Goal: Use online tool/utility: Utilize a website feature to perform a specific function

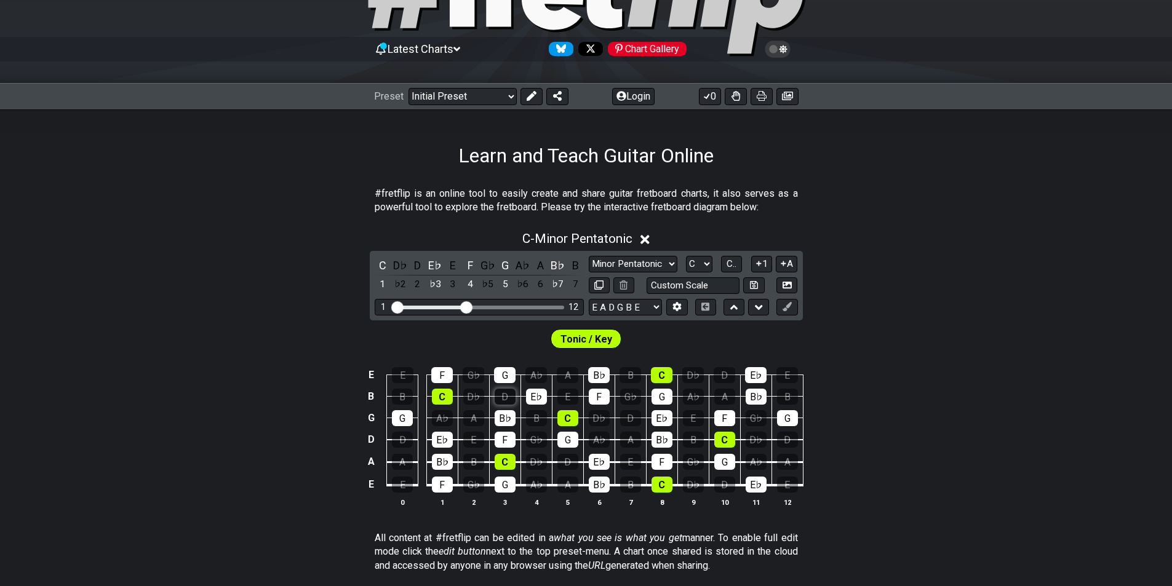
scroll to position [62, 0]
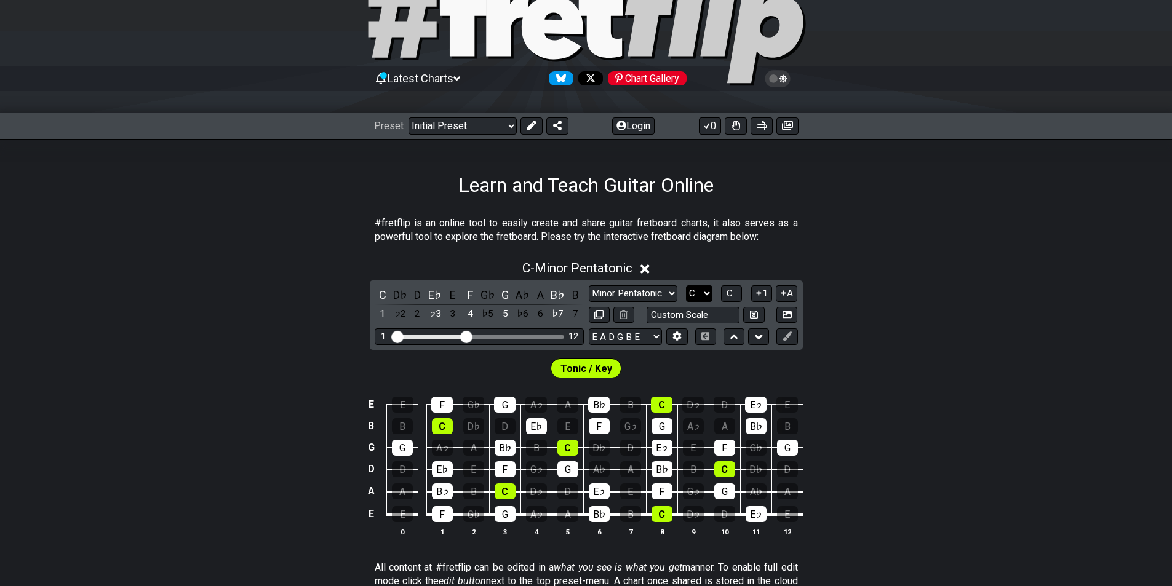
click at [699, 292] on select "A♭ A A♯ B♭ B C C♯ D♭ D D♯ E♭ E F F♯ G♭ G G♯" at bounding box center [699, 293] width 26 height 17
click at [686, 285] on select "A♭ A A♯ B♭ B C C♯ D♭ D D♯ E♭ E F F♯ G♭ G G♯" at bounding box center [699, 293] width 26 height 17
click at [635, 301] on select "Minor Pentatonic Click to edit Minor Pentatonic Major Pentatonic Minor Blues Ma…" at bounding box center [633, 293] width 89 height 17
select select "Major / [PERSON_NAME]"
click at [589, 285] on select "Minor Pentatonic Click to edit Minor Pentatonic Major Pentatonic Minor Blues Ma…" at bounding box center [633, 293] width 89 height 17
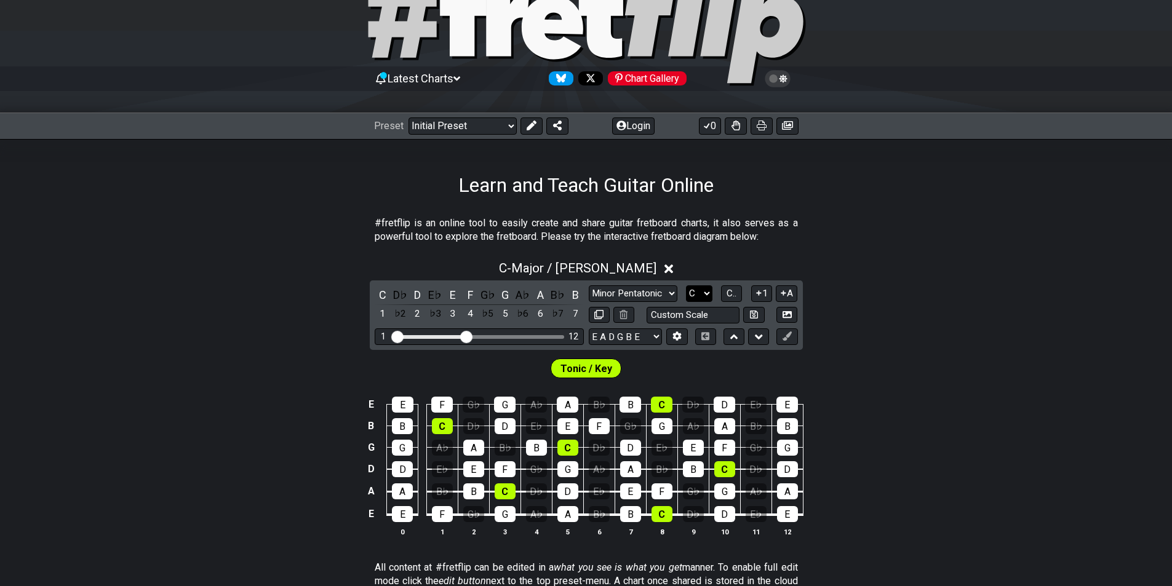
click at [701, 288] on select "A♭ A A♯ B♭ B C C♯ D♭ D D♯ E♭ E F F♯ G♭ G G♯" at bounding box center [699, 293] width 26 height 17
select select "B"
click at [686, 285] on select "A♭ A A♯ B♭ B C C♯ D♭ D D♯ E♭ E F F♯ G♭ G G♯" at bounding box center [699, 293] width 26 height 17
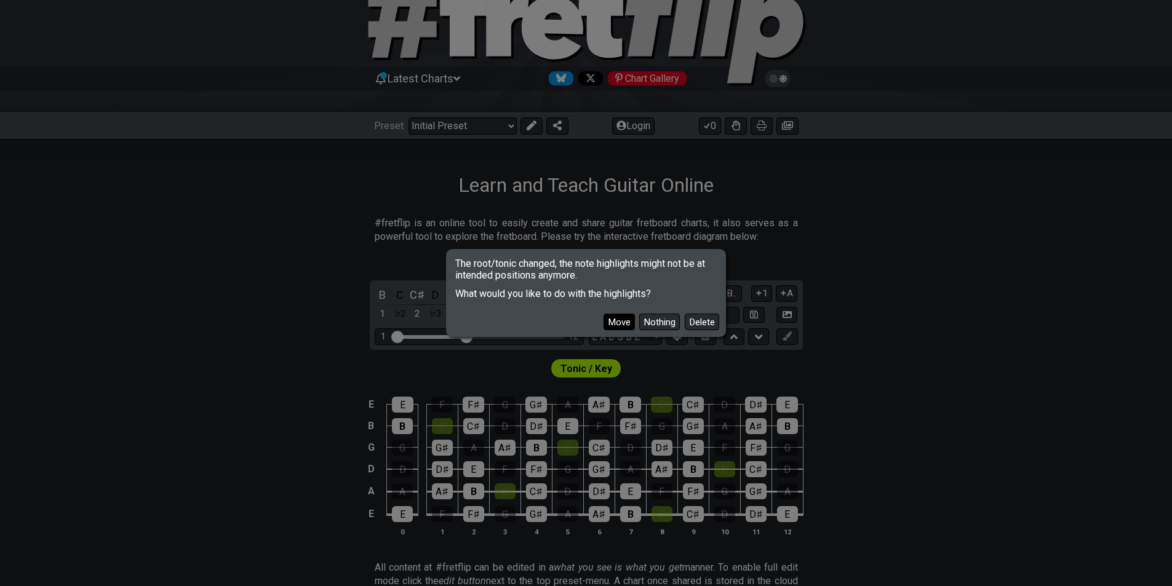
click at [626, 326] on button "Move" at bounding box center [618, 322] width 31 height 17
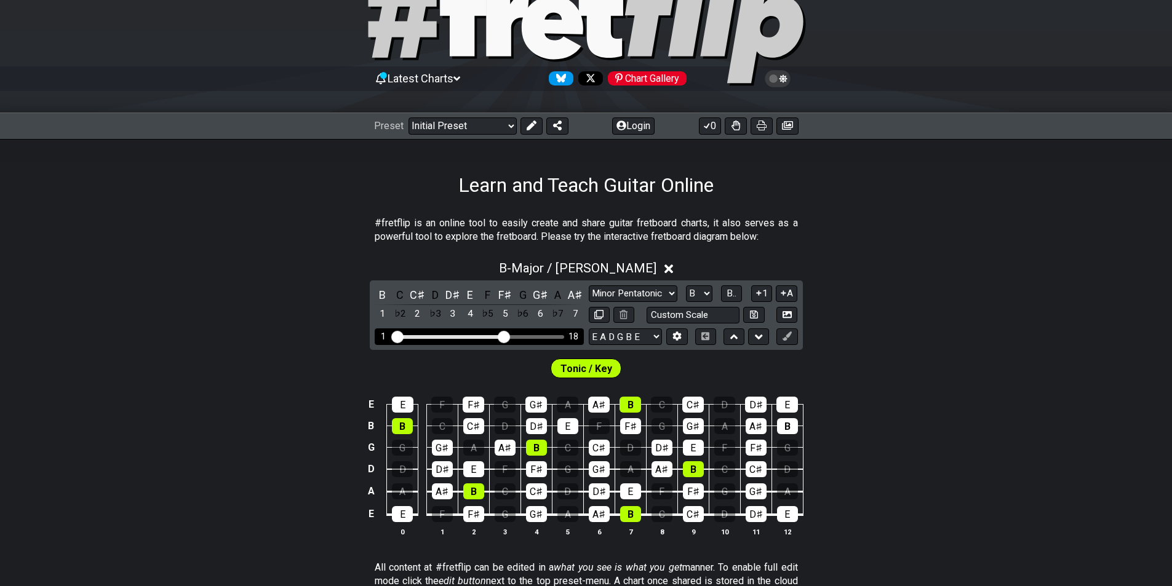
drag, startPoint x: 468, startPoint y: 332, endPoint x: 506, endPoint y: 337, distance: 37.9
click at [504, 336] on input "Visible fret range" at bounding box center [479, 336] width 175 height 0
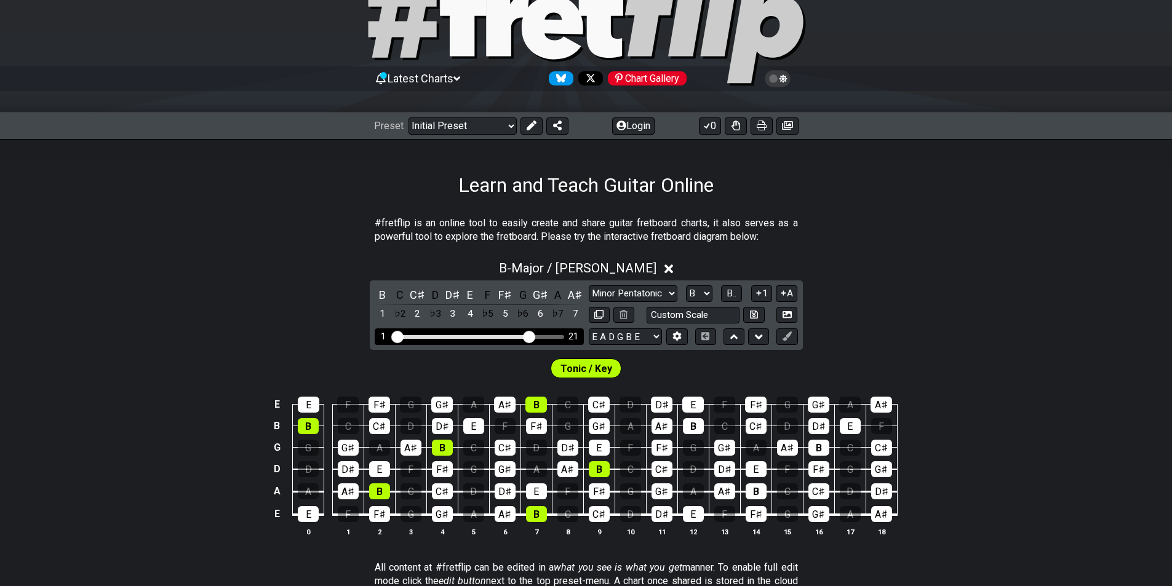
drag, startPoint x: 505, startPoint y: 335, endPoint x: 527, endPoint y: 332, distance: 22.4
click at [527, 336] on input "Visible fret range" at bounding box center [479, 336] width 175 height 0
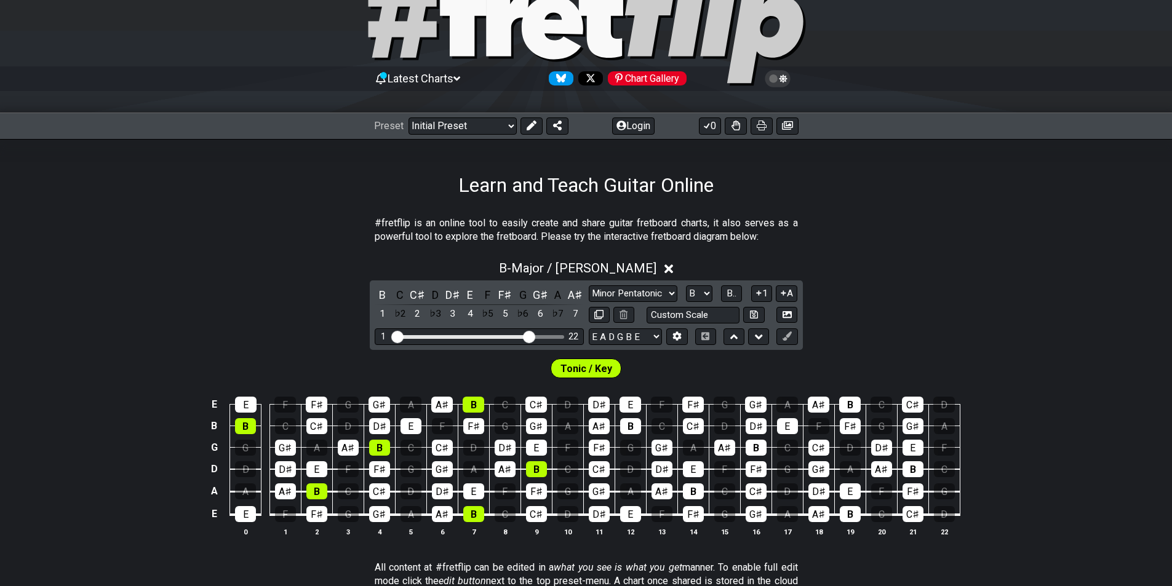
click at [923, 304] on div "B - Major / Ionian B C C♯ D D♯ E F F♯ G G♯ A A♯ 1 ♭2 2 ♭3 3 4 ♭5 5 ♭6 6 ♭7 7 Mi…" at bounding box center [586, 403] width 1172 height 300
